Goal: Find specific page/section: Locate item on page

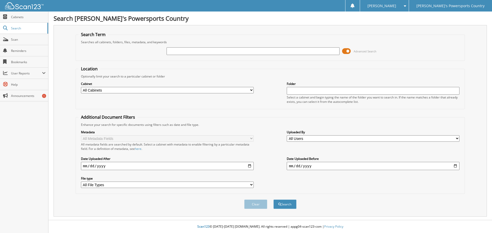
click at [211, 52] on input "text" at bounding box center [253, 51] width 173 height 8
type input "12932"
click at [273, 200] on button "Search" at bounding box center [284, 204] width 23 height 9
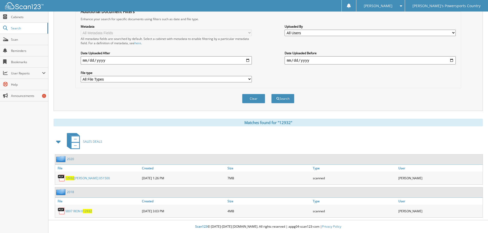
click at [80, 179] on link "12932 [PERSON_NAME] 051500" at bounding box center [87, 178] width 45 height 4
